Goal: Share content: Share content

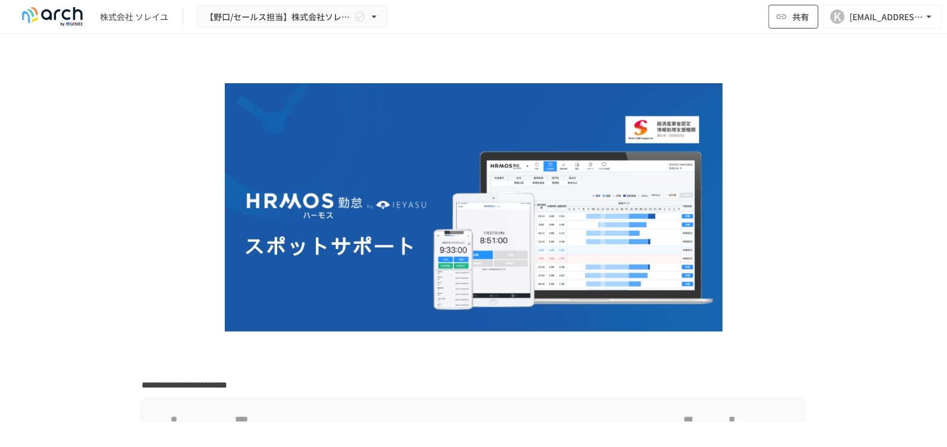
click at [800, 19] on span "共有" at bounding box center [800, 16] width 17 height 13
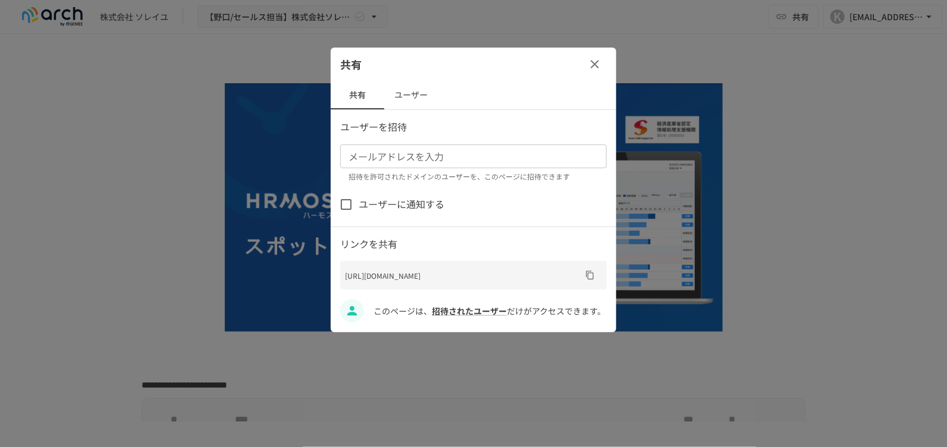
click at [468, 161] on input "メールアドレスを入力" at bounding box center [473, 156] width 258 height 17
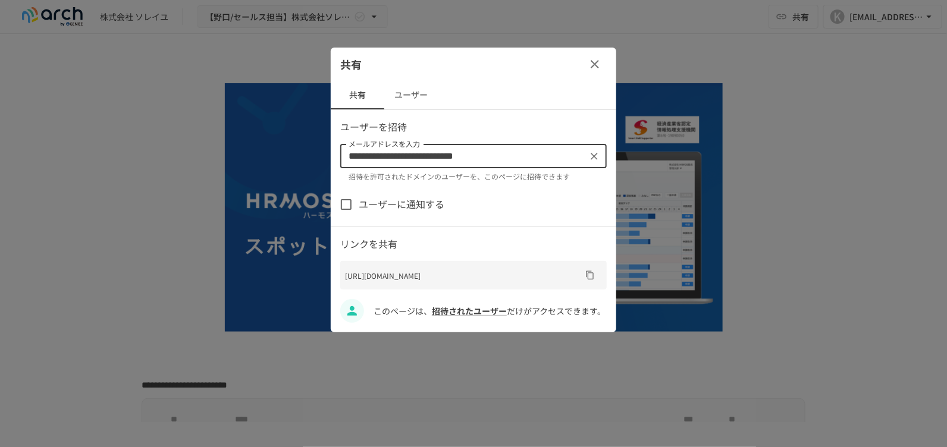
type input "**********"
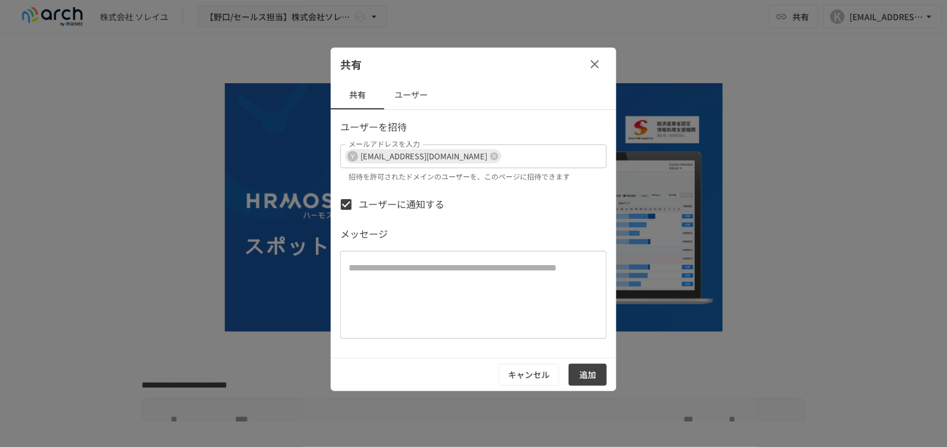
click at [580, 374] on button "追加" at bounding box center [588, 375] width 38 height 22
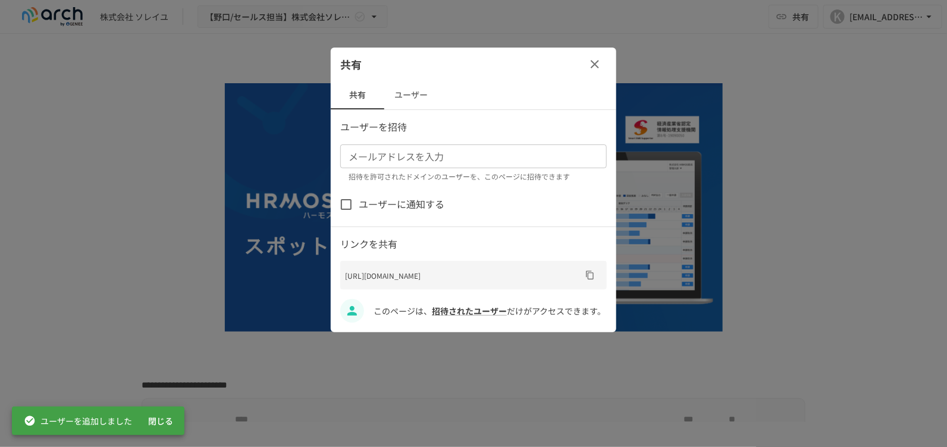
click at [448, 161] on input "メールアドレスを入力" at bounding box center [473, 156] width 258 height 17
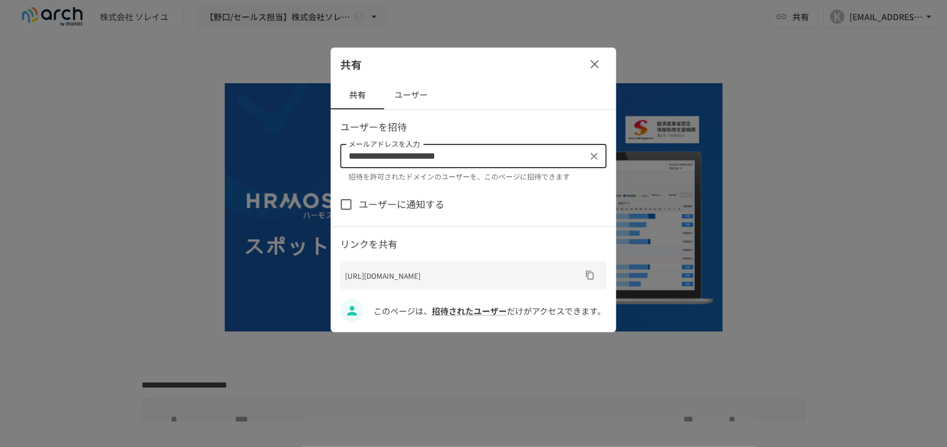
type input "**********"
click at [375, 197] on span "ユーザーに通知する" at bounding box center [402, 204] width 86 height 15
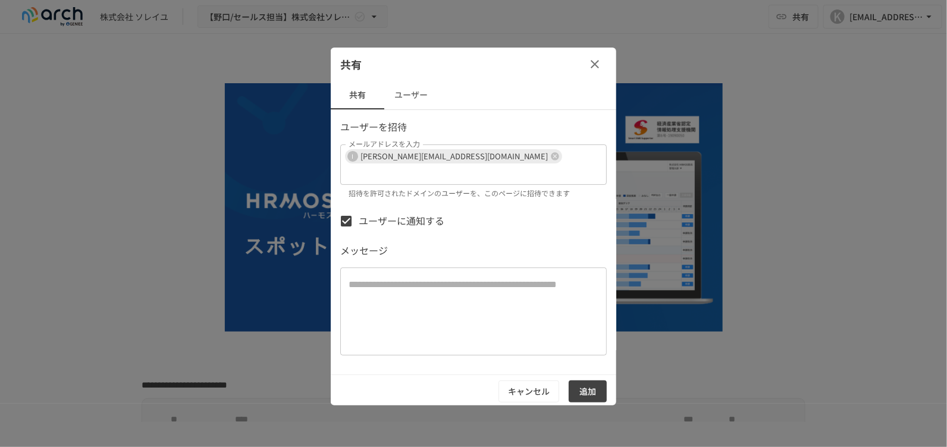
click at [582, 381] on button "追加" at bounding box center [588, 392] width 38 height 22
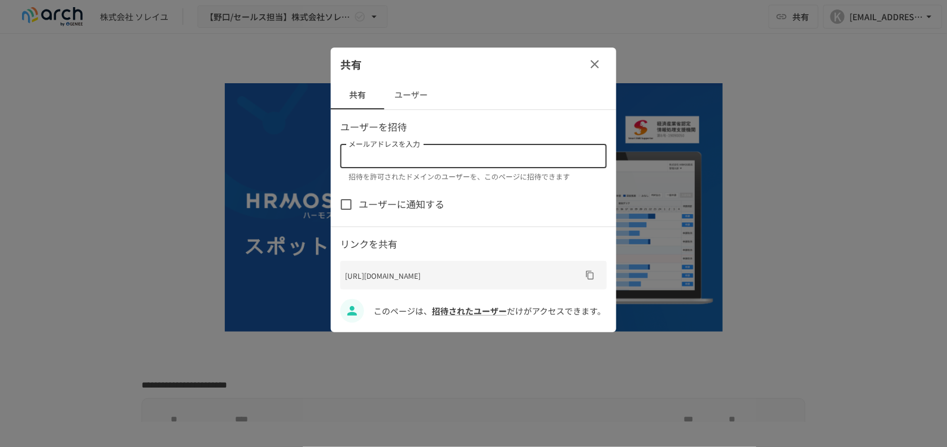
click at [536, 152] on input "メールアドレスを入力" at bounding box center [473, 156] width 258 height 17
type input "**********"
click at [438, 202] on span "ユーザーに通知する" at bounding box center [402, 204] width 86 height 15
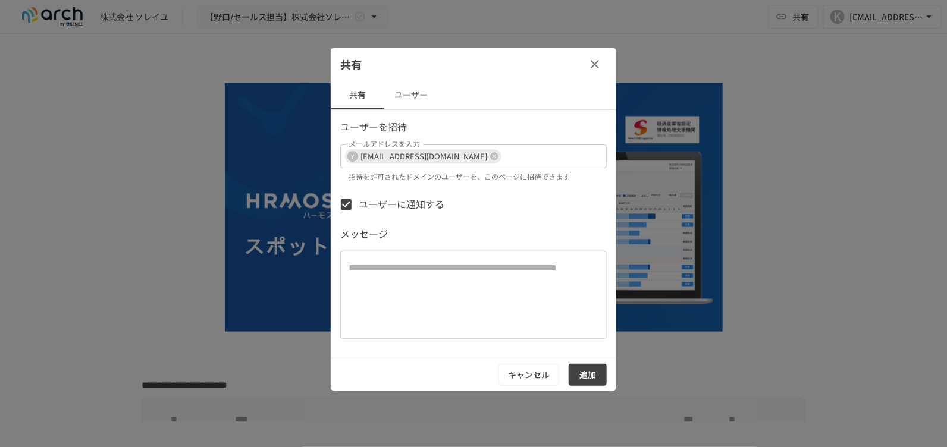
click at [578, 378] on button "追加" at bounding box center [588, 375] width 38 height 22
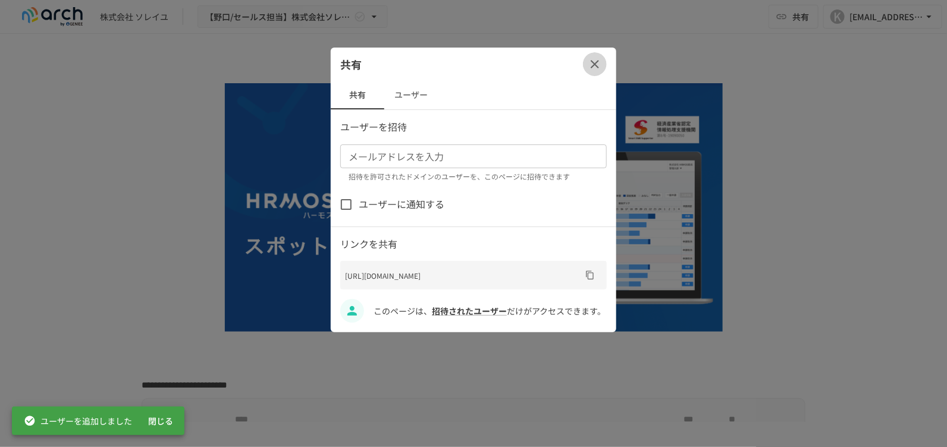
click at [595, 60] on icon "button" at bounding box center [595, 64] width 14 height 14
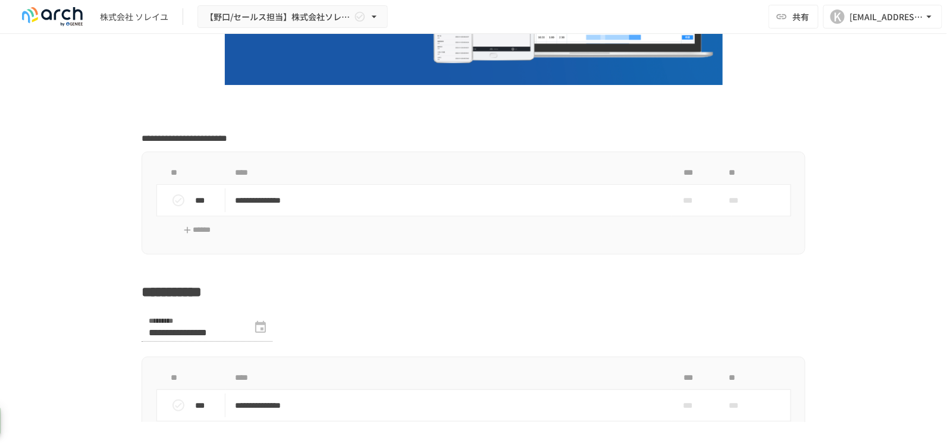
scroll to position [297, 0]
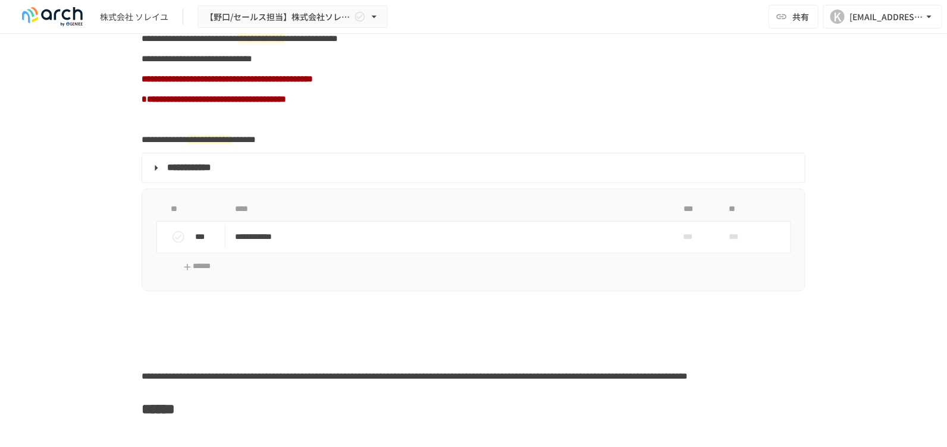
scroll to position [991, 0]
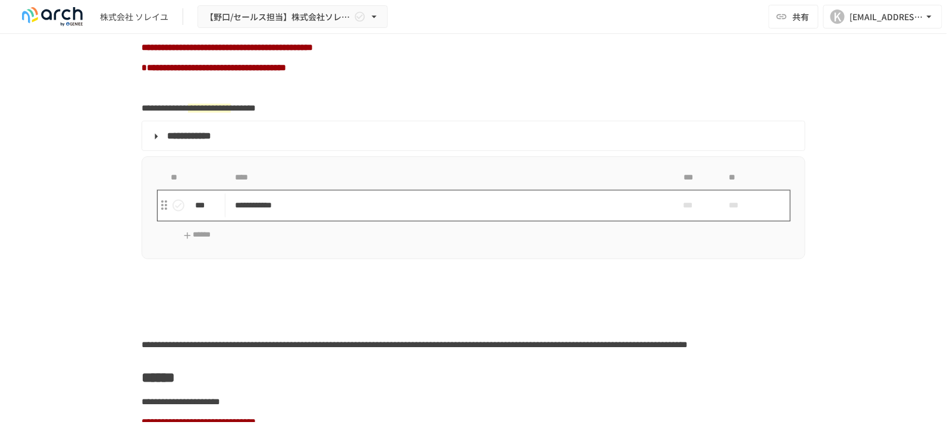
click at [244, 208] on td "**********" at bounding box center [448, 206] width 446 height 32
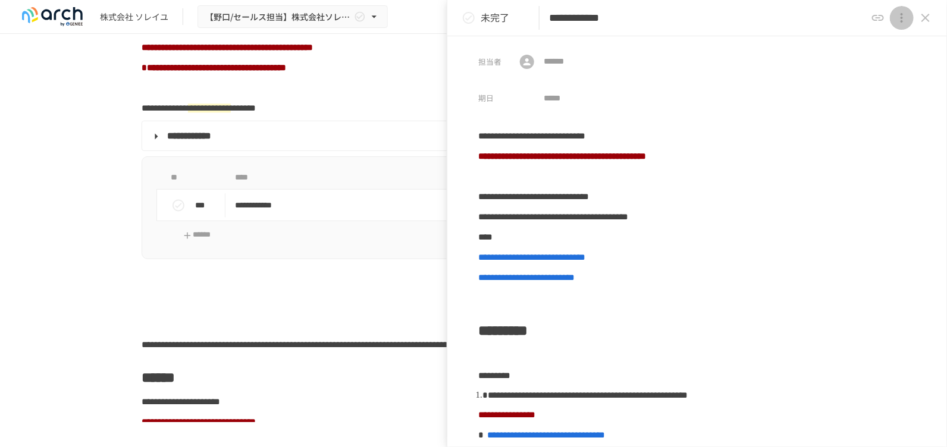
click at [897, 16] on icon "close drawer" at bounding box center [902, 18] width 14 height 14
click at [723, 81] on div at bounding box center [473, 223] width 947 height 447
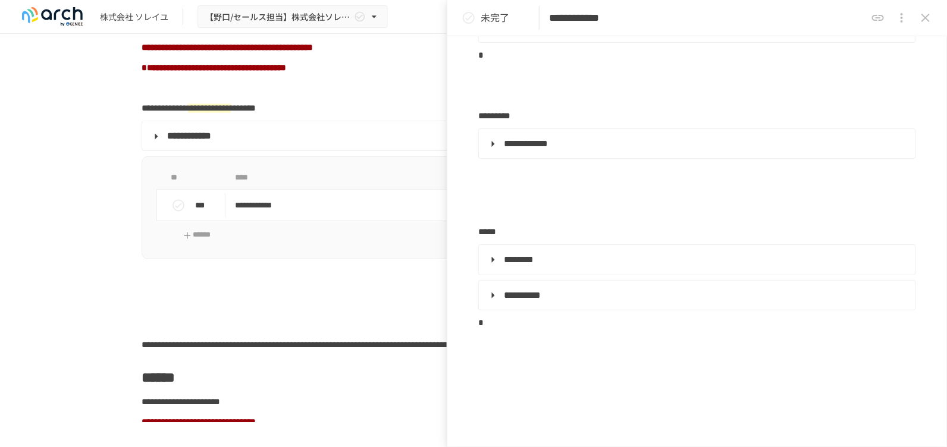
scroll to position [2111, 0]
drag, startPoint x: 481, startPoint y: 137, endPoint x: 807, endPoint y: 228, distance: 339.0
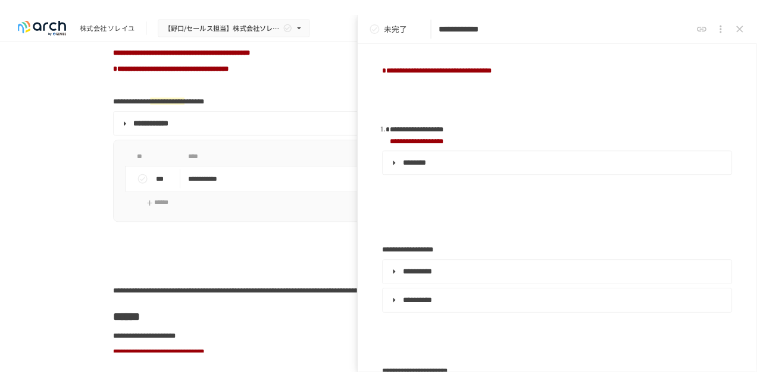
scroll to position [0, 0]
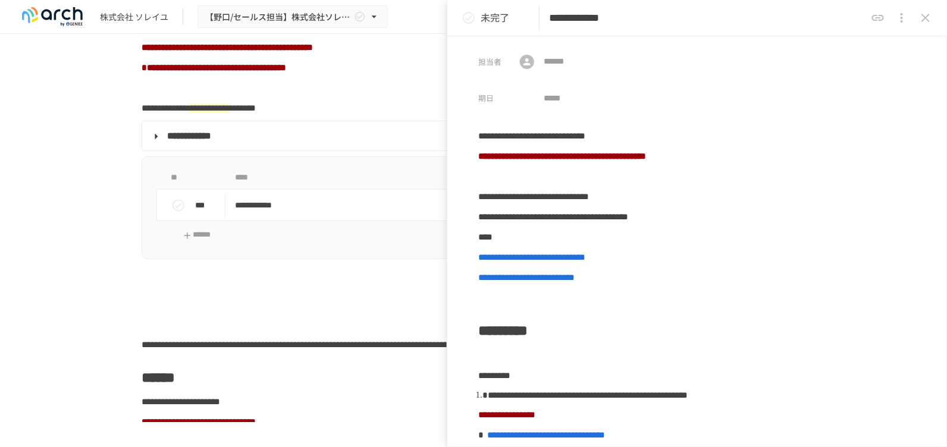
click at [714, 92] on div "​" at bounding box center [617, 98] width 202 height 23
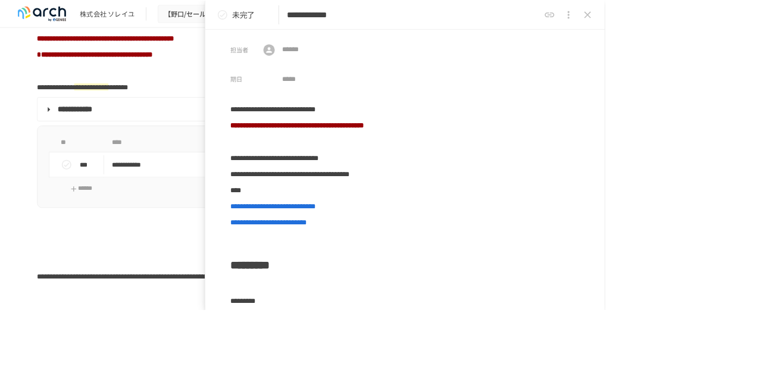
scroll to position [991, 0]
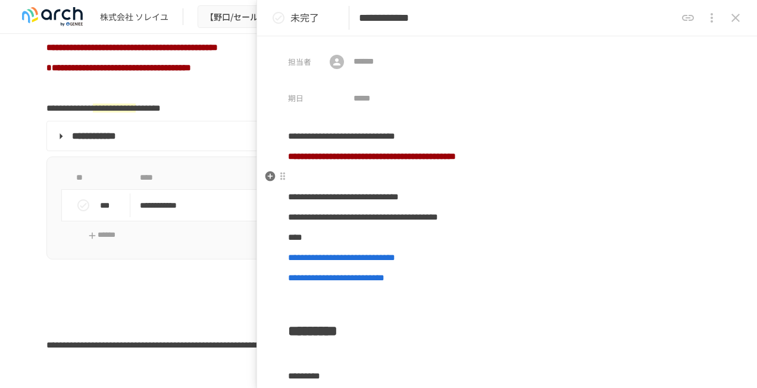
click at [378, 176] on p at bounding box center [507, 176] width 438 height 15
